Goal: Task Accomplishment & Management: Use online tool/utility

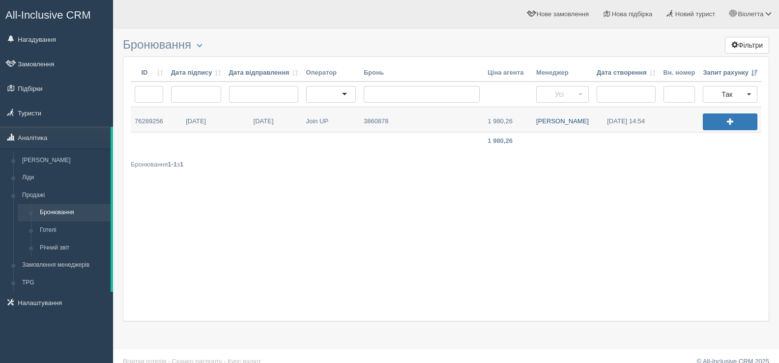
click at [565, 121] on link "Дмитро З." at bounding box center [562, 119] width 60 height 25
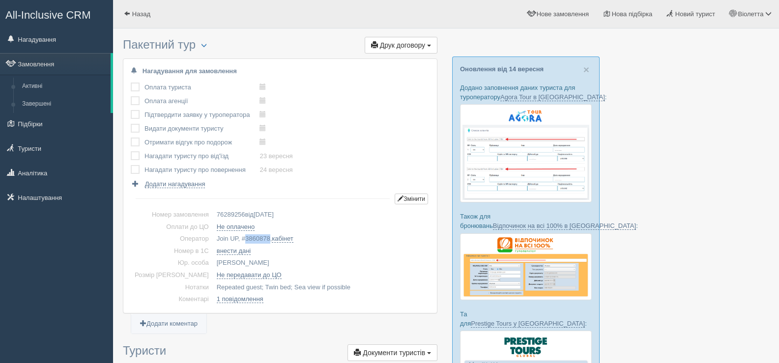
click at [250, 238] on span "3860878" at bounding box center [257, 238] width 25 height 7
click at [207, 44] on span "button" at bounding box center [204, 45] width 6 height 6
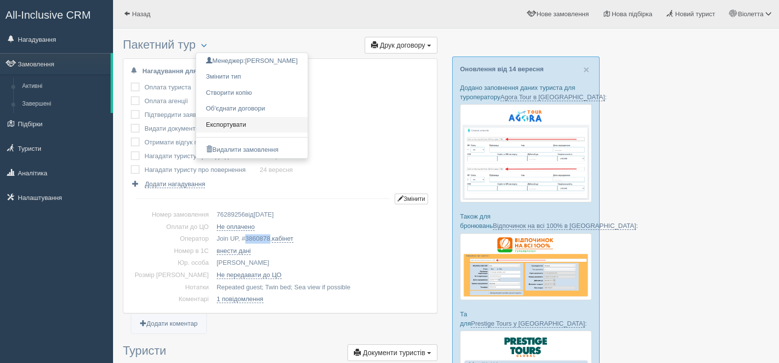
click at [249, 124] on link "Експортувати" at bounding box center [252, 125] width 112 height 16
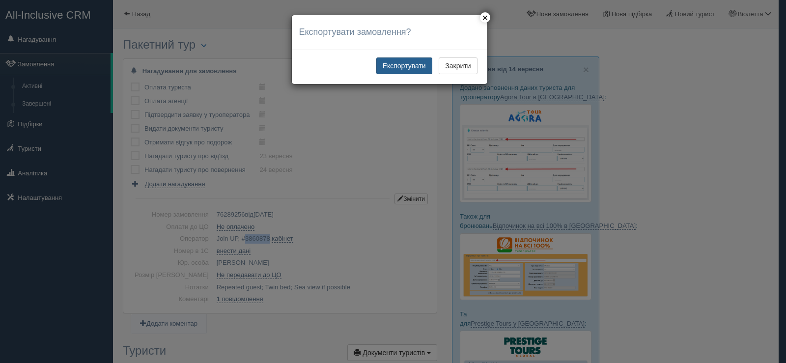
click at [409, 67] on button "Експортувати" at bounding box center [404, 65] width 56 height 17
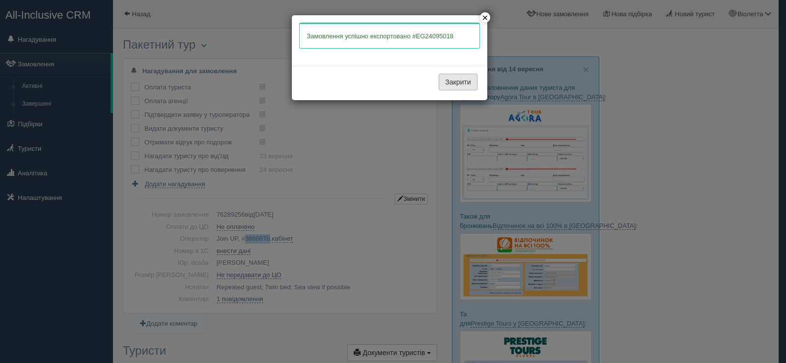
click at [462, 84] on button "Закрити" at bounding box center [458, 82] width 38 height 17
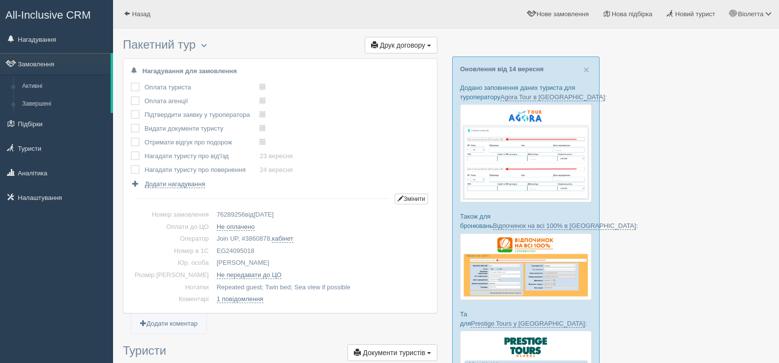
drag, startPoint x: 238, startPoint y: 248, endPoint x: 200, endPoint y: 253, distance: 38.1
click at [213, 253] on td "EG24095018" at bounding box center [321, 251] width 217 height 12
copy td "EG24095018"
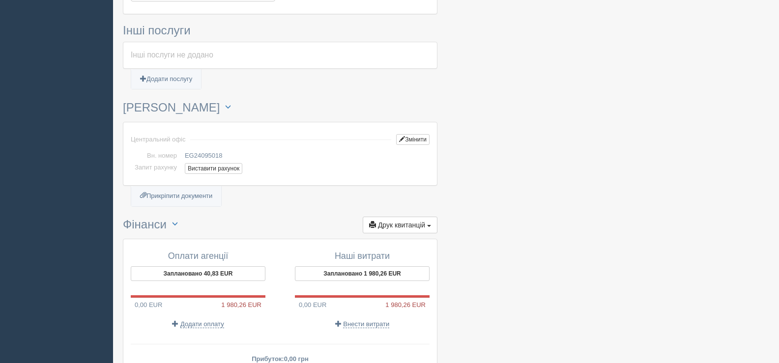
scroll to position [688, 0]
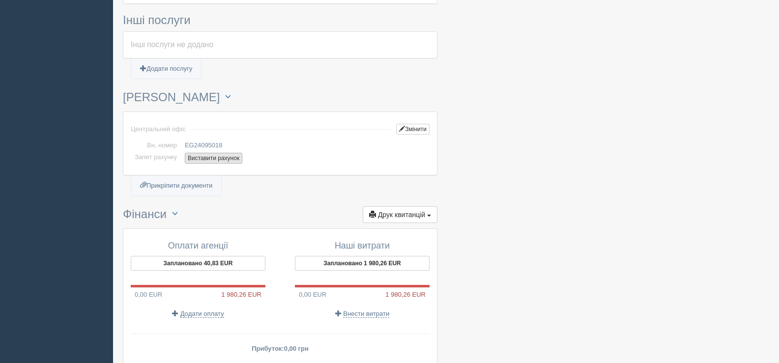
click at [209, 153] on button "Виставити рахунок" at bounding box center [213, 158] width 57 height 11
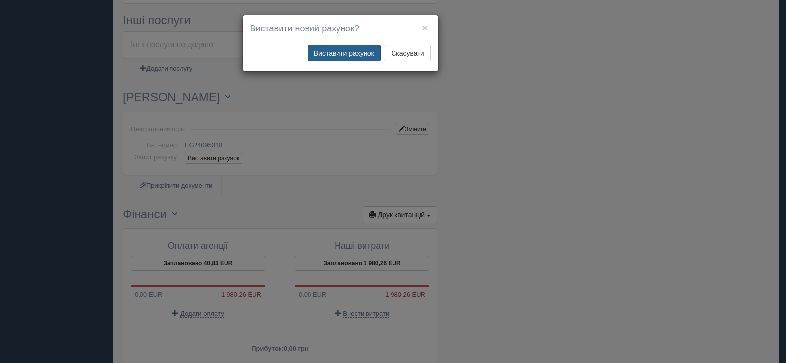
click at [348, 54] on button "Виставити рахунок" at bounding box center [344, 53] width 73 height 17
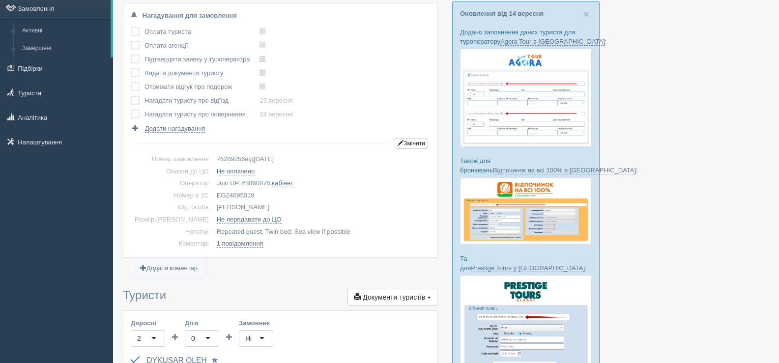
scroll to position [0, 0]
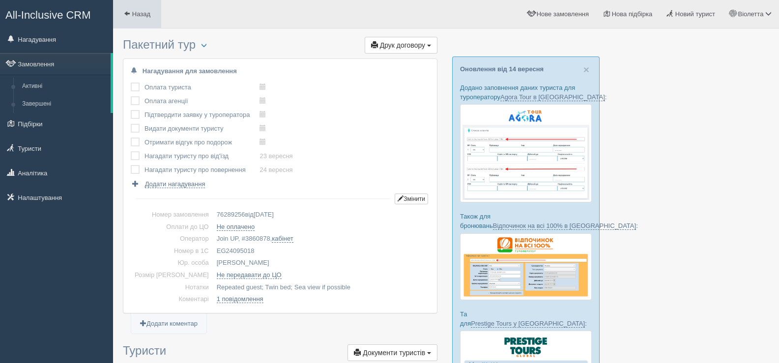
click at [125, 10] on span at bounding box center [127, 13] width 6 height 6
